Goal: Find specific page/section: Find specific page/section

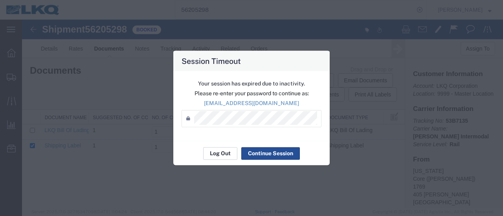
drag, startPoint x: 0, startPoint y: 0, endPoint x: 212, endPoint y: 154, distance: 261.8
click at [212, 154] on button "Log Out" at bounding box center [220, 153] width 34 height 13
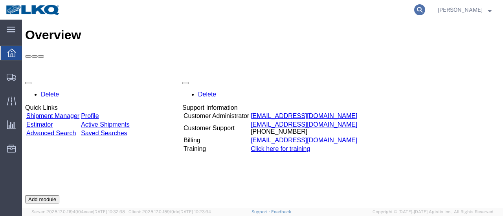
click at [425, 7] on icon at bounding box center [419, 9] width 11 height 11
type input "56218856"
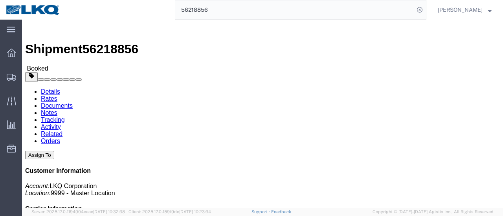
click link "Documents"
